Goal: Check status: Check status

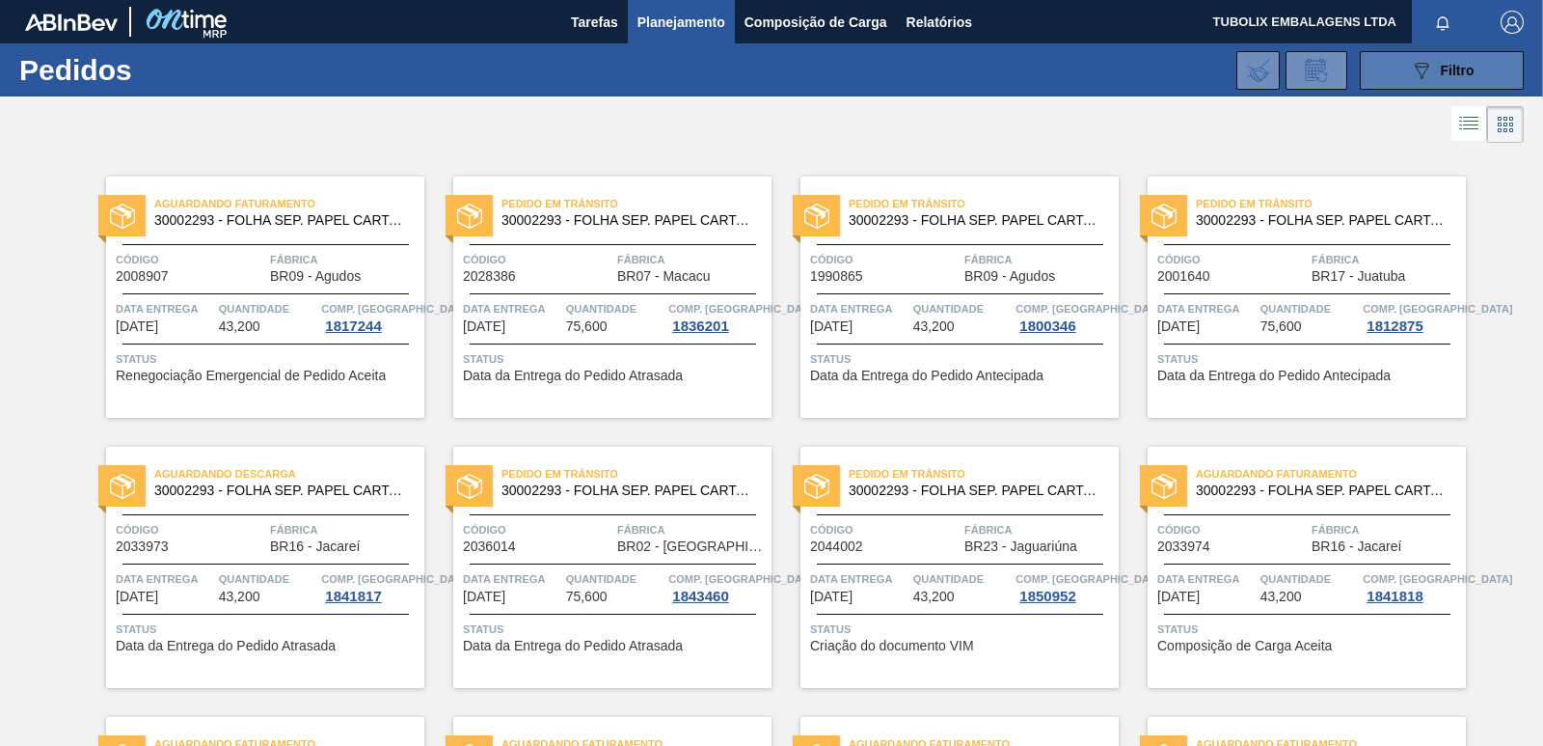
click at [1388, 65] on button "089F7B8B-B2A5-4AFE-B5C0-19BA573D28AC Filtro" at bounding box center [1442, 70] width 164 height 39
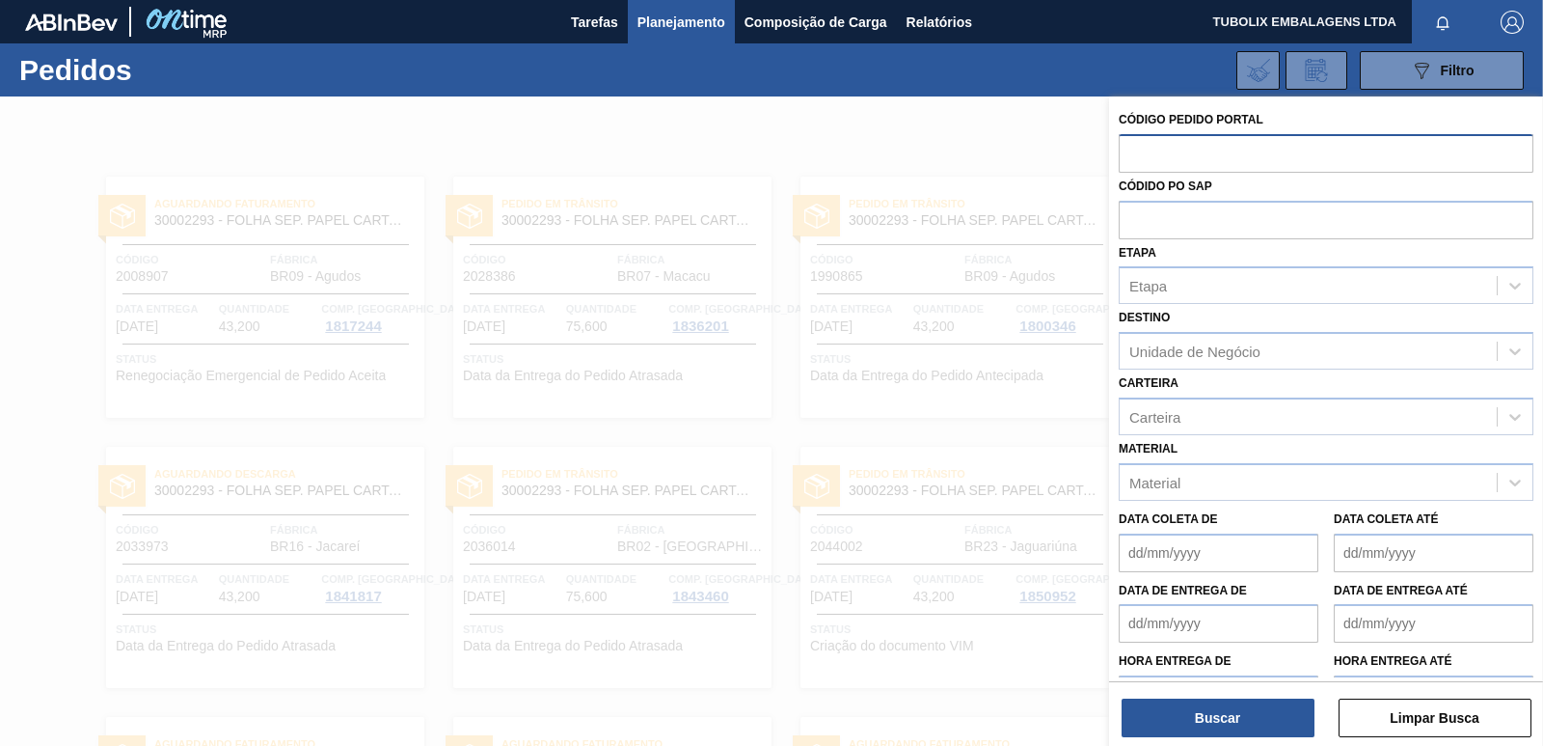
click at [1182, 136] on input "text" at bounding box center [1326, 152] width 415 height 37
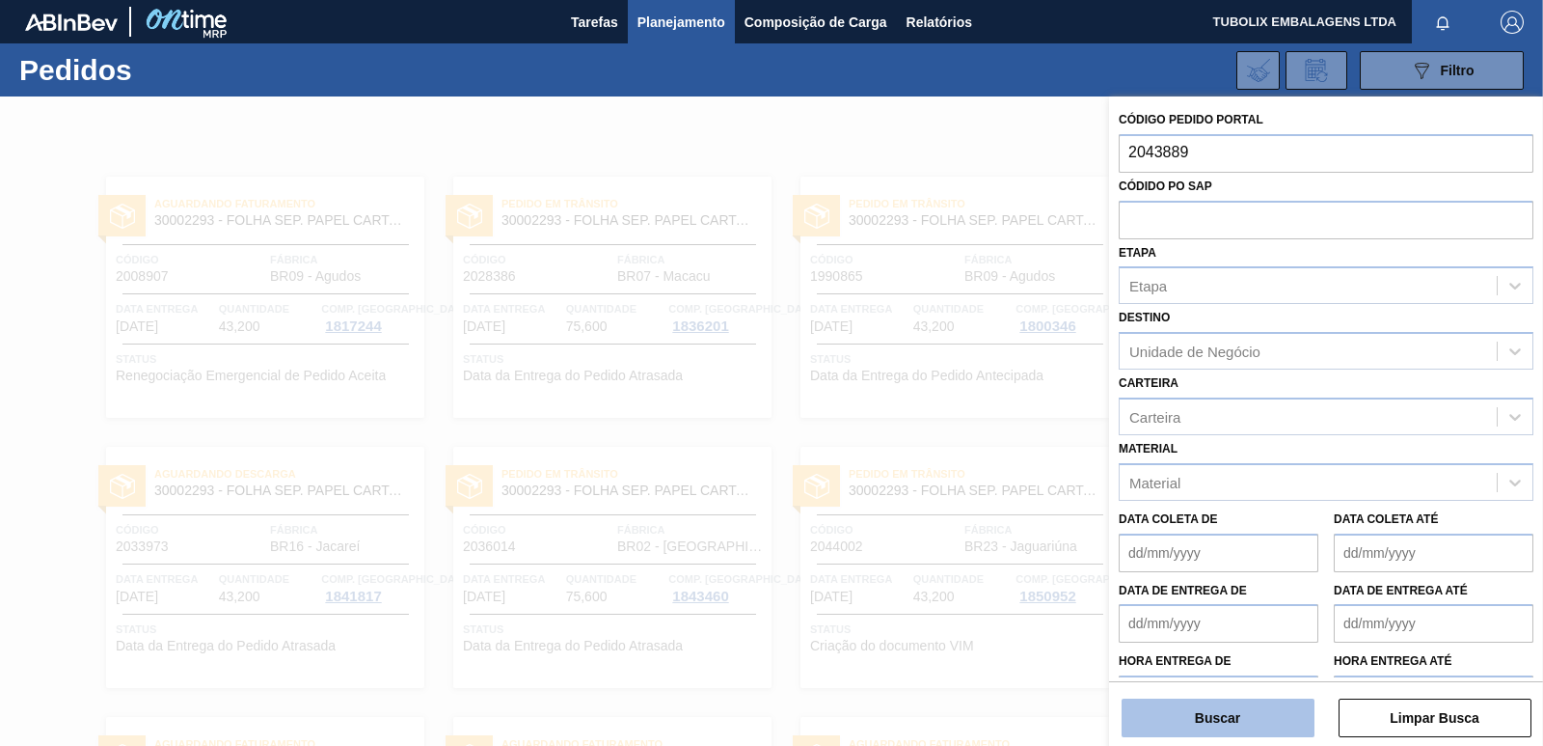
type input "2043889"
click at [1243, 711] on button "Buscar" at bounding box center [1218, 717] width 193 height 39
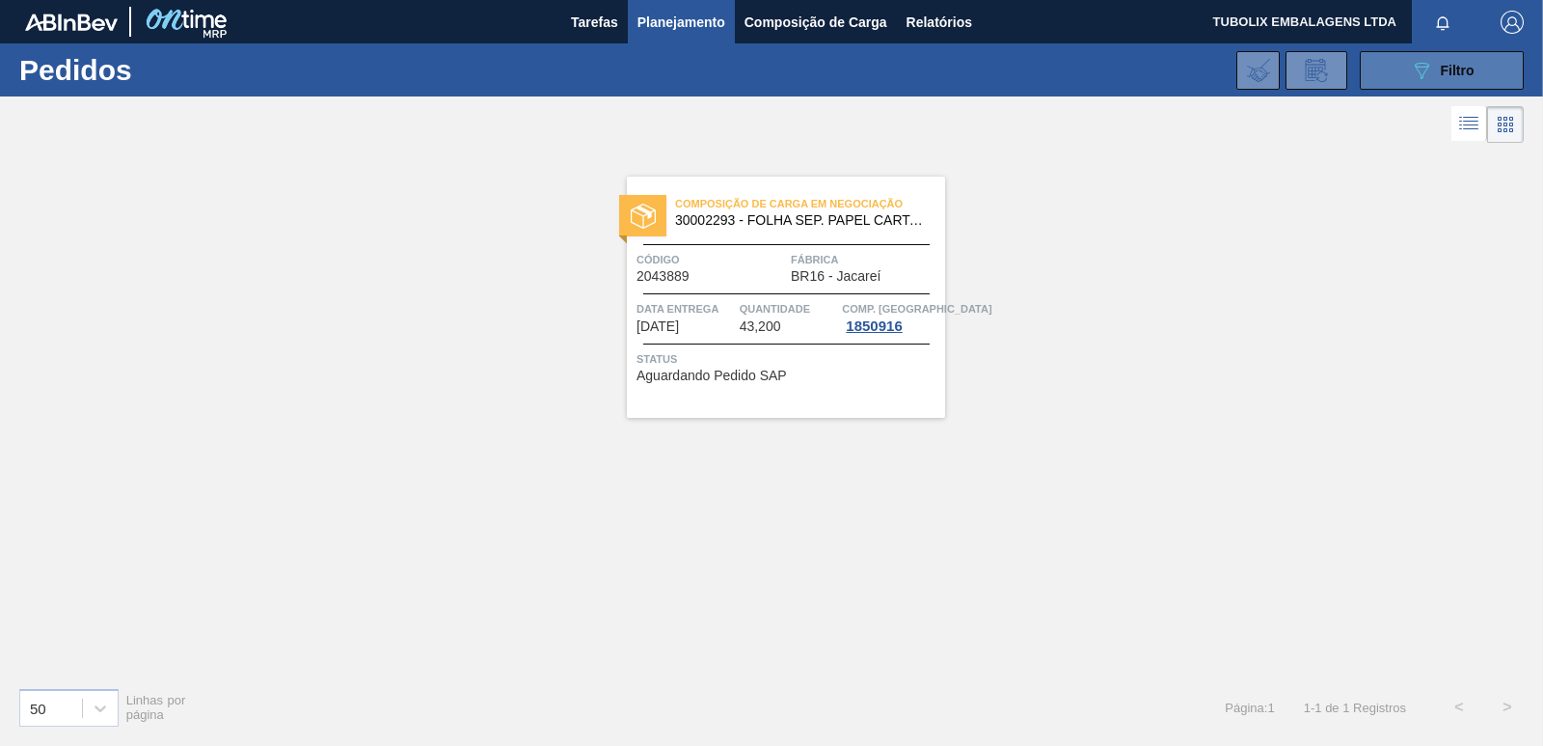
click at [1428, 63] on icon "089F7B8B-B2A5-4AFE-B5C0-19BA573D28AC" at bounding box center [1421, 70] width 23 height 23
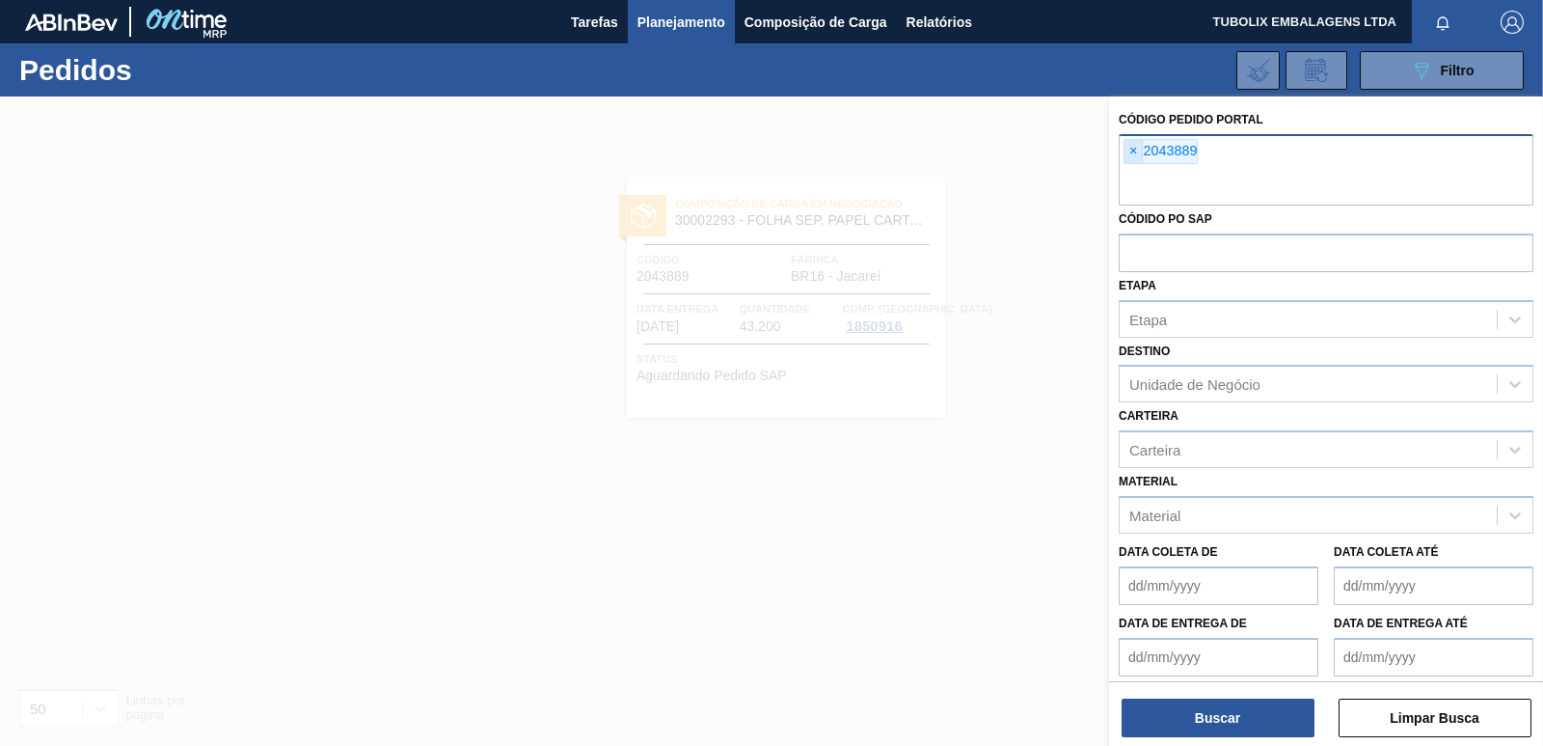
click at [1128, 149] on span "×" at bounding box center [1134, 151] width 18 height 23
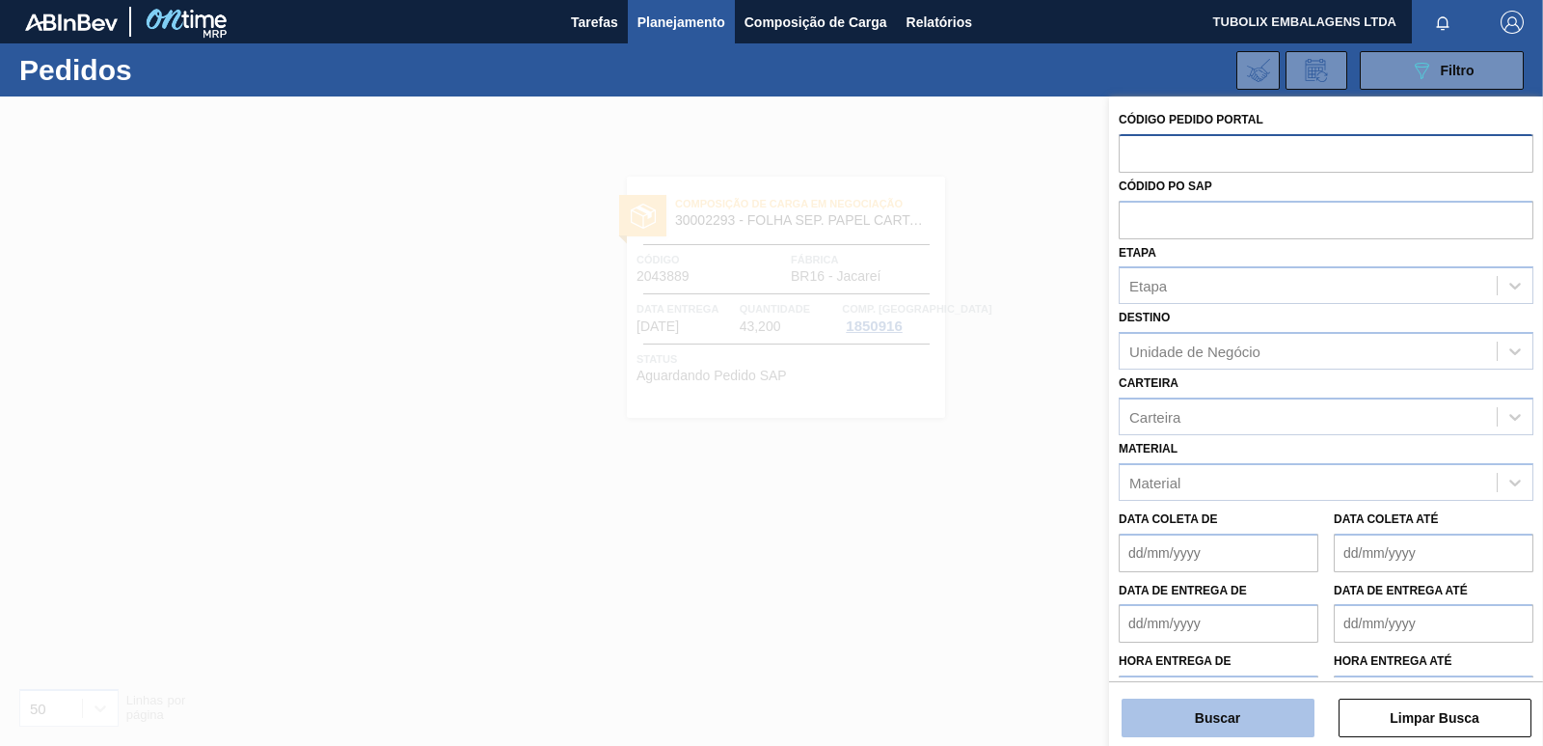
click at [1231, 715] on button "Buscar" at bounding box center [1218, 717] width 193 height 39
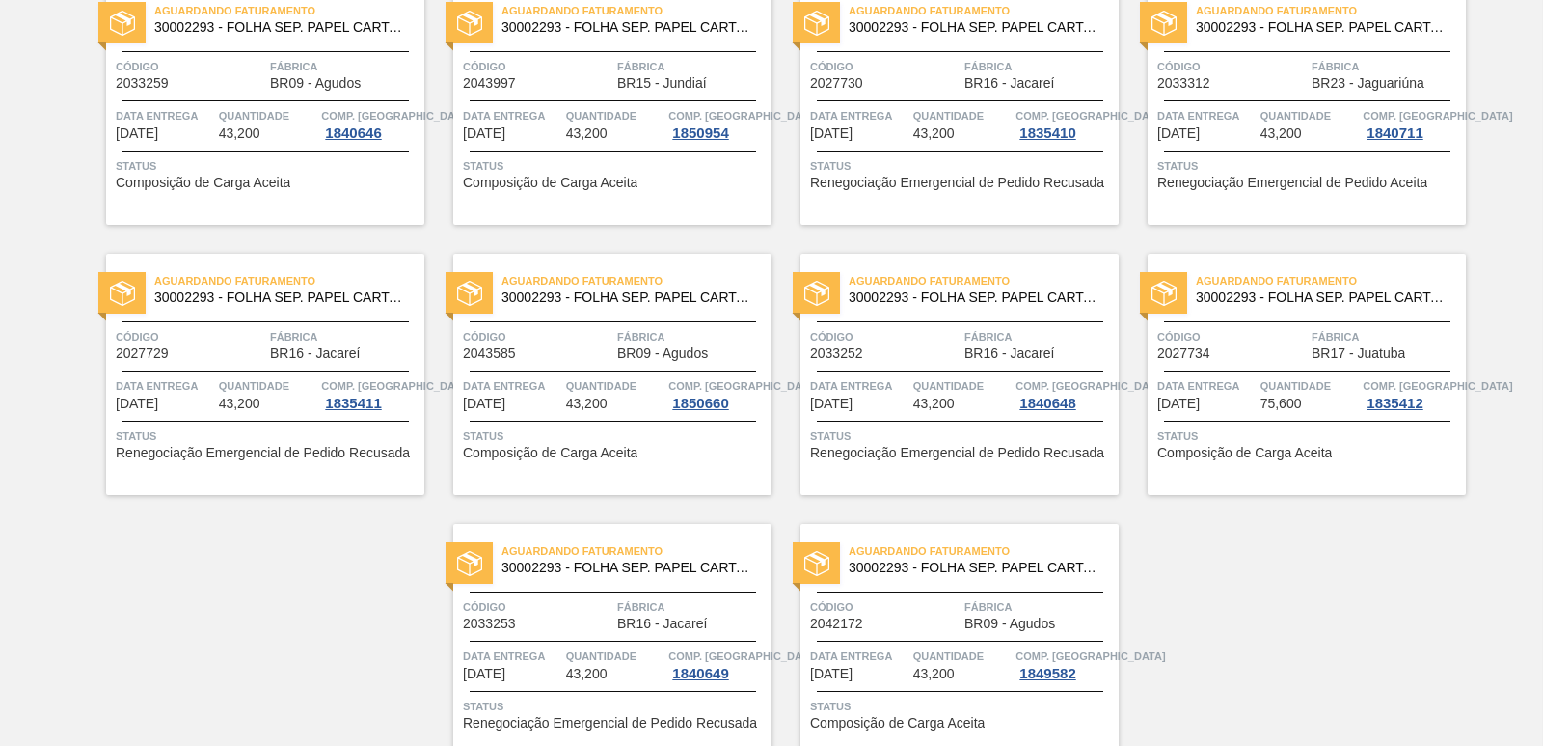
scroll to position [2984, 0]
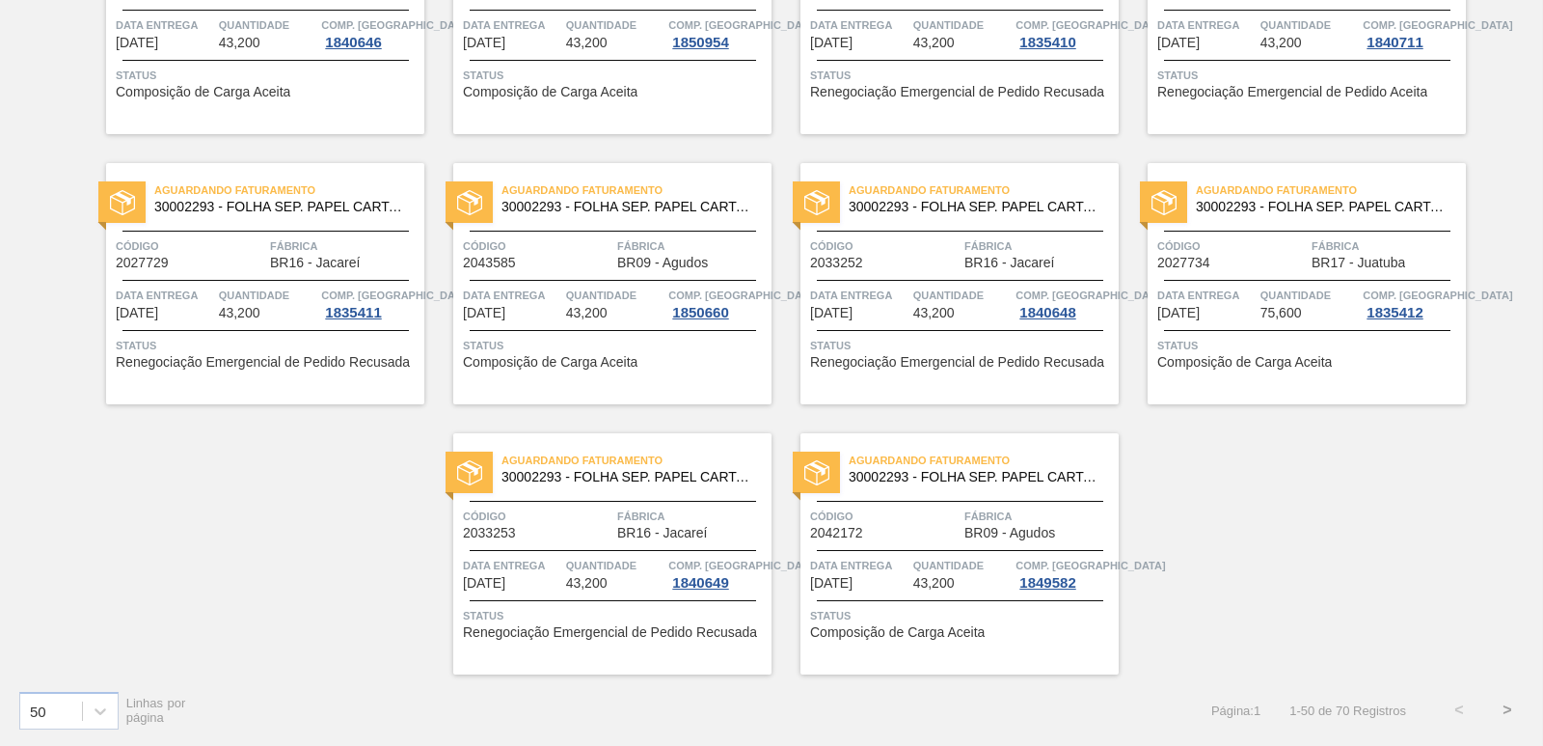
click at [1498, 705] on button ">" at bounding box center [1507, 710] width 48 height 48
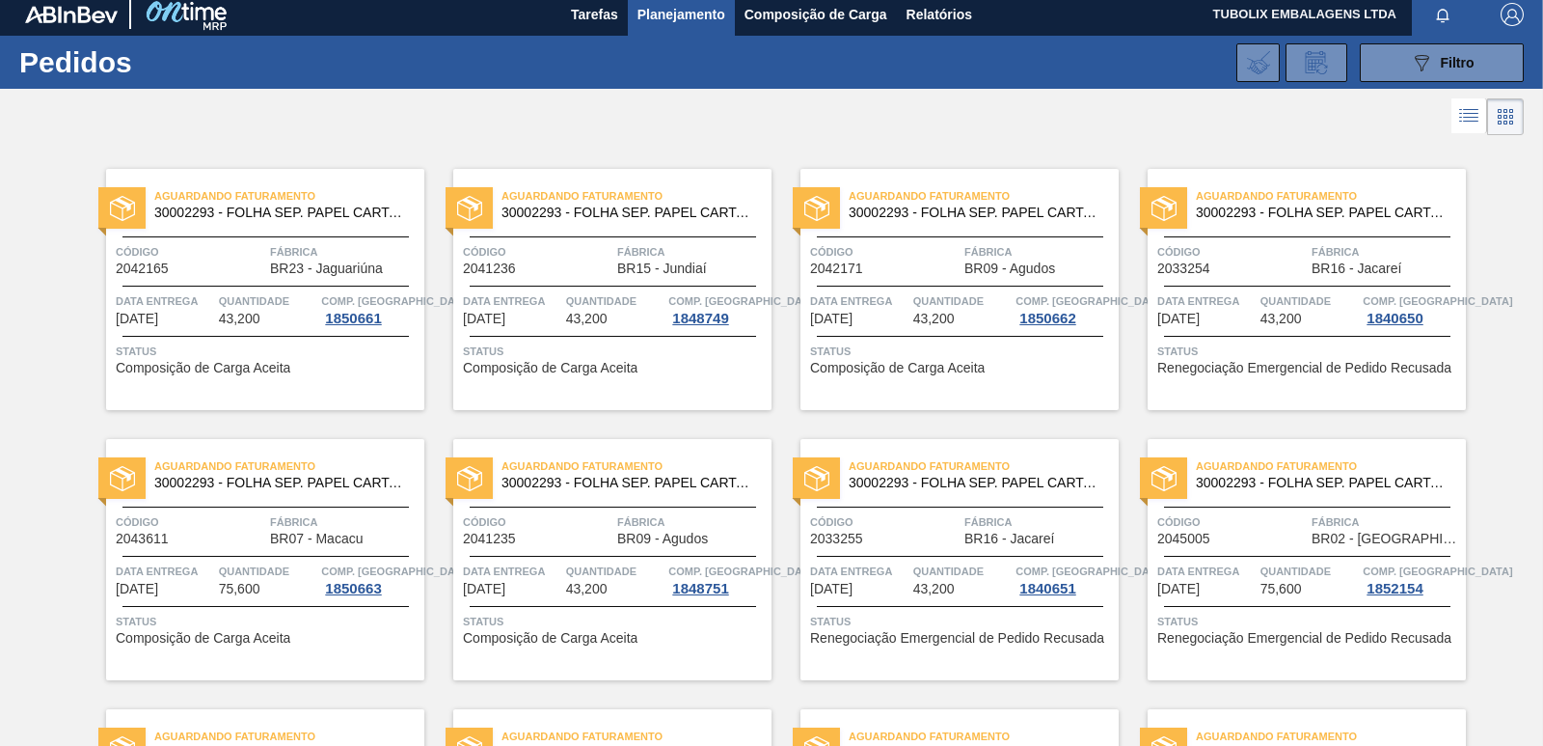
scroll to position [0, 0]
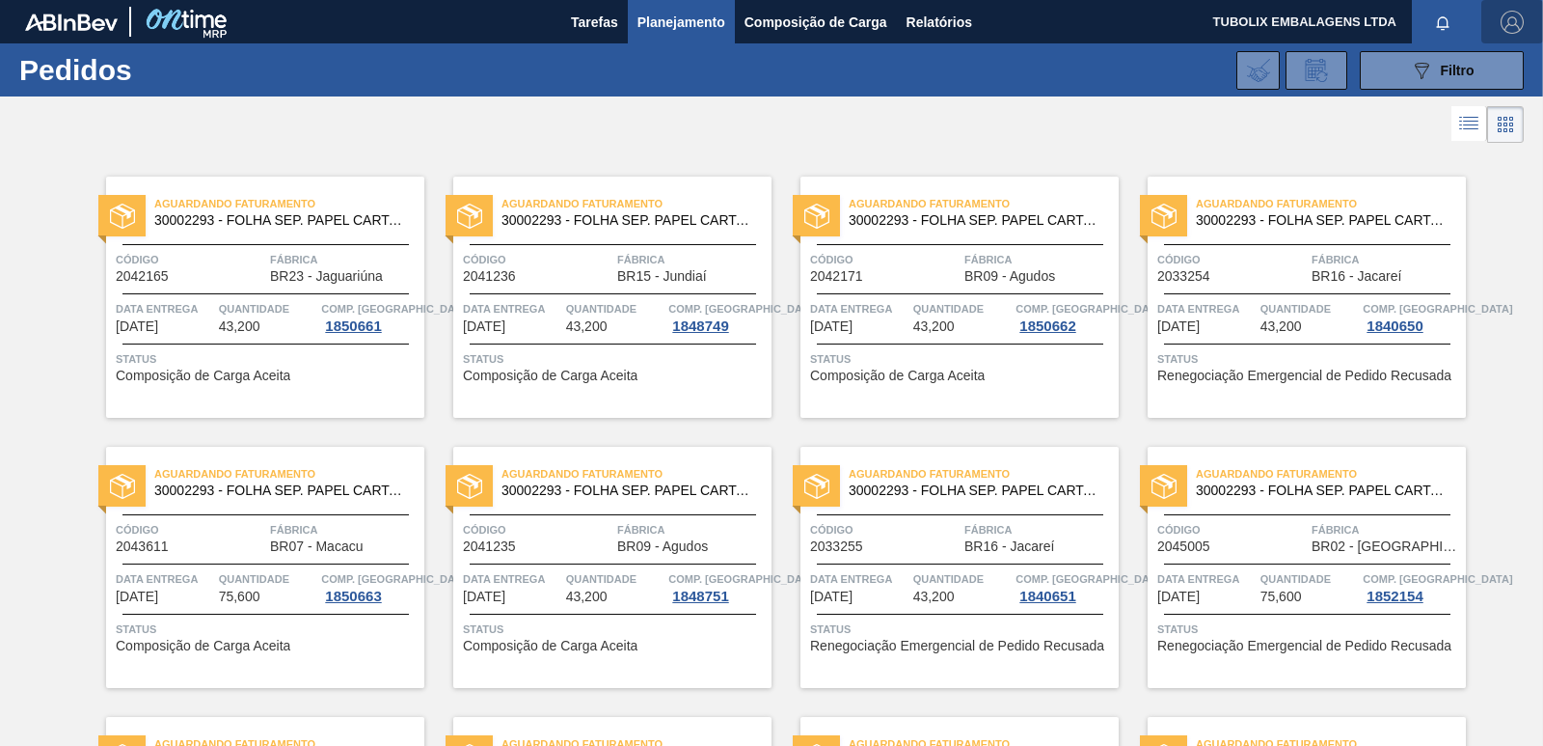
click at [1513, 26] on img "button" at bounding box center [1512, 22] width 23 height 23
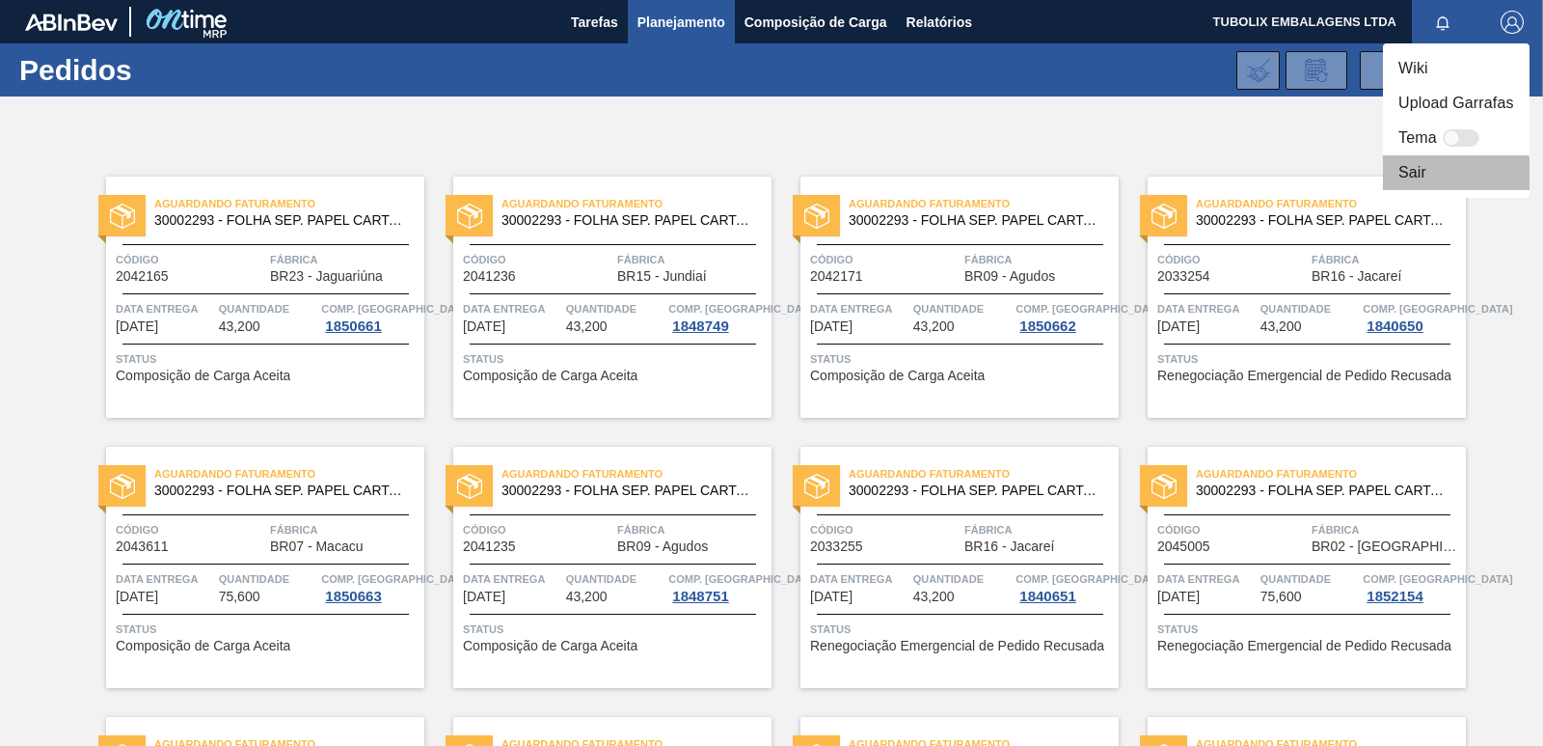
click at [1417, 179] on li "Sair" at bounding box center [1456, 172] width 147 height 35
